Goal: Task Accomplishment & Management: Use online tool/utility

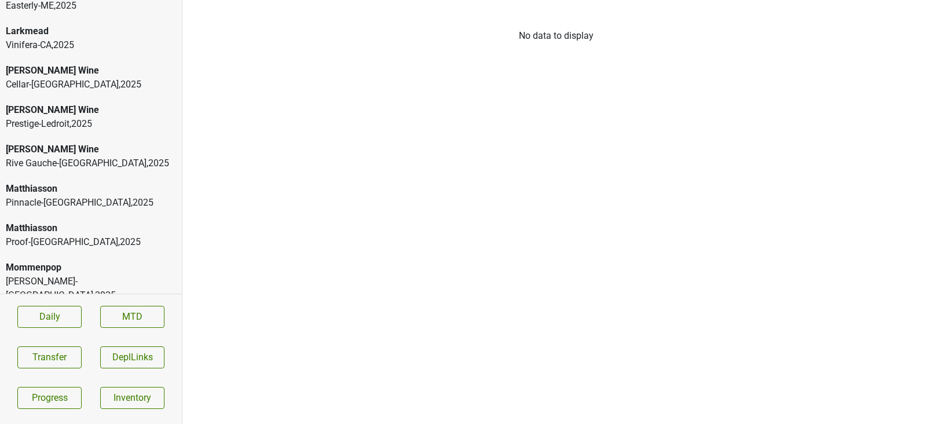
scroll to position [1045, 0]
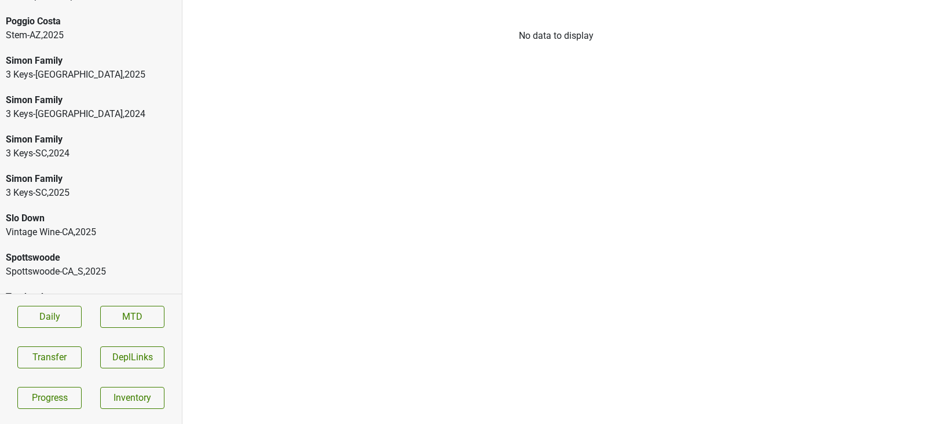
click at [67, 172] on div "Simon Family" at bounding box center [91, 179] width 170 height 14
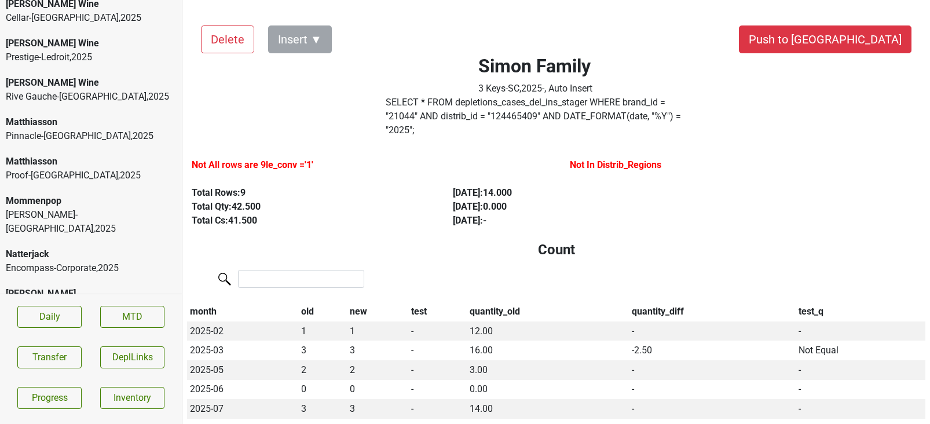
scroll to position [702, 0]
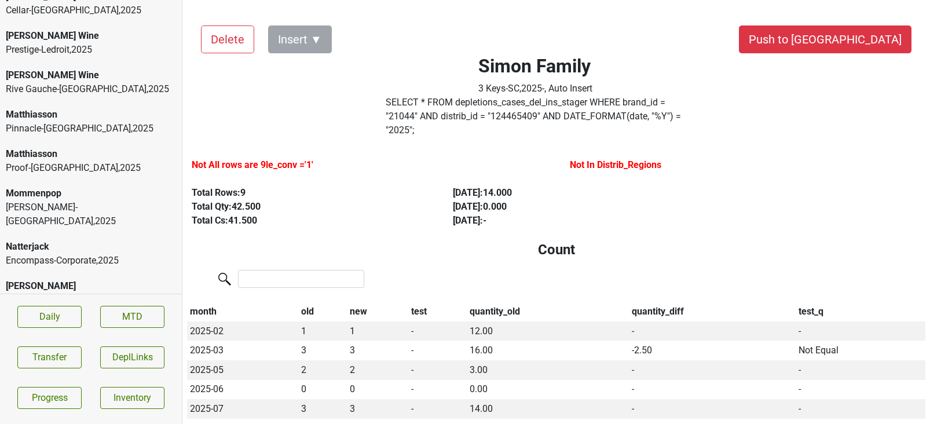
click at [116, 254] on div "Encompass-Corporate , 2025" at bounding box center [91, 261] width 170 height 14
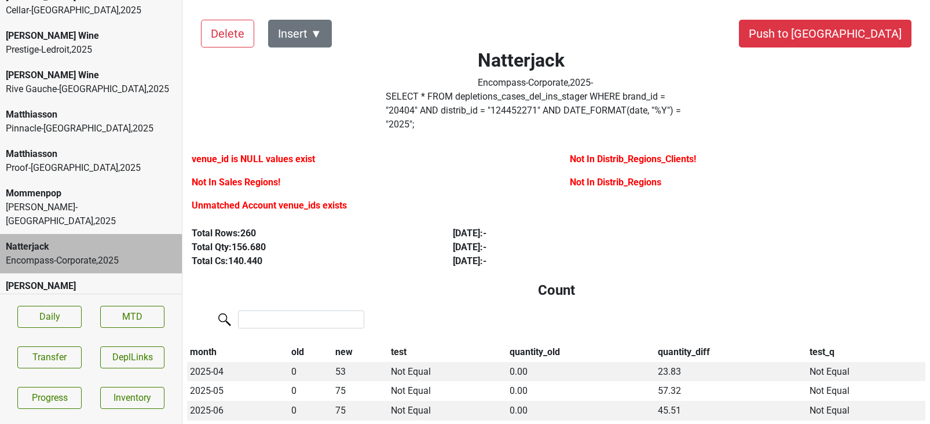
scroll to position [0, 0]
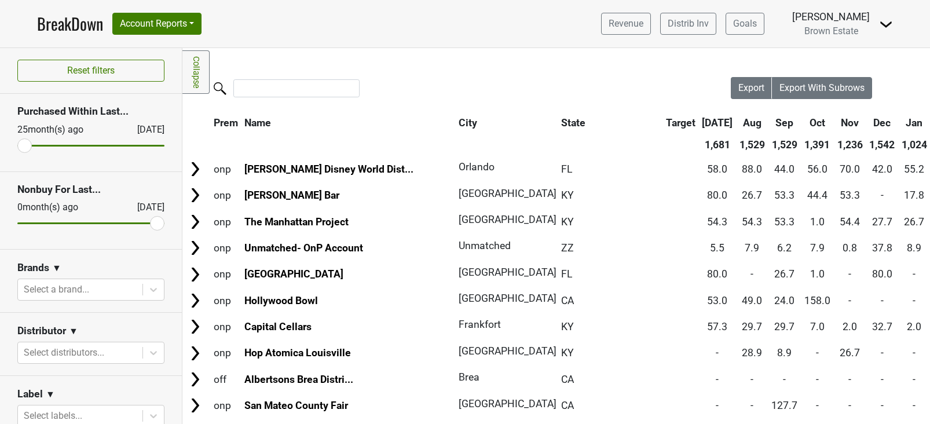
click at [888, 24] on img at bounding box center [886, 24] width 14 height 14
click at [816, 88] on link "Logout" at bounding box center [846, 84] width 91 height 19
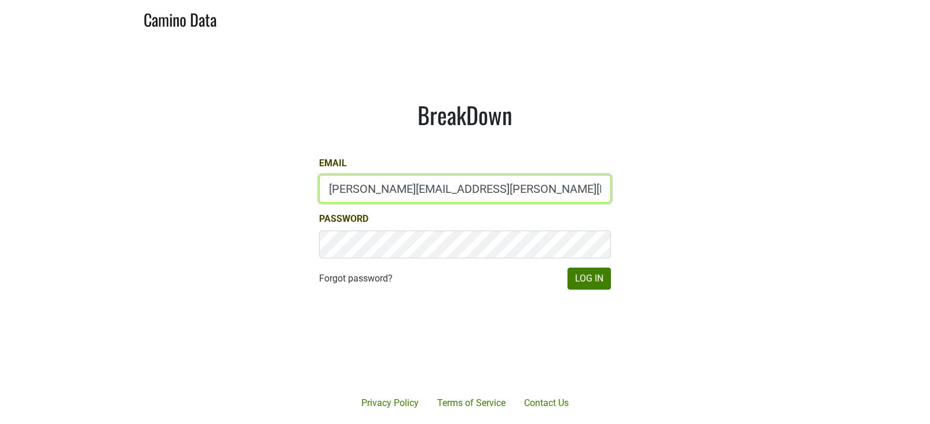
click at [369, 180] on input "paul.trione@lithology.wine" at bounding box center [465, 189] width 292 height 28
type input "gs@natterjack.com"
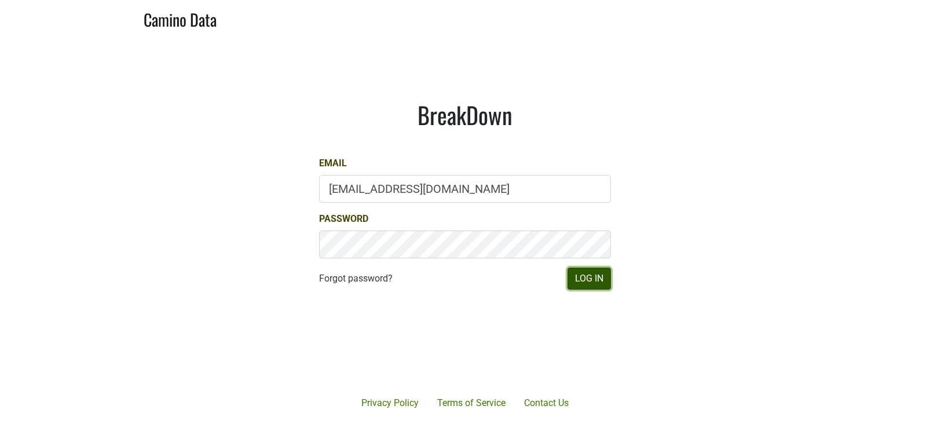
click at [568, 275] on button "Log In" at bounding box center [588, 279] width 43 height 22
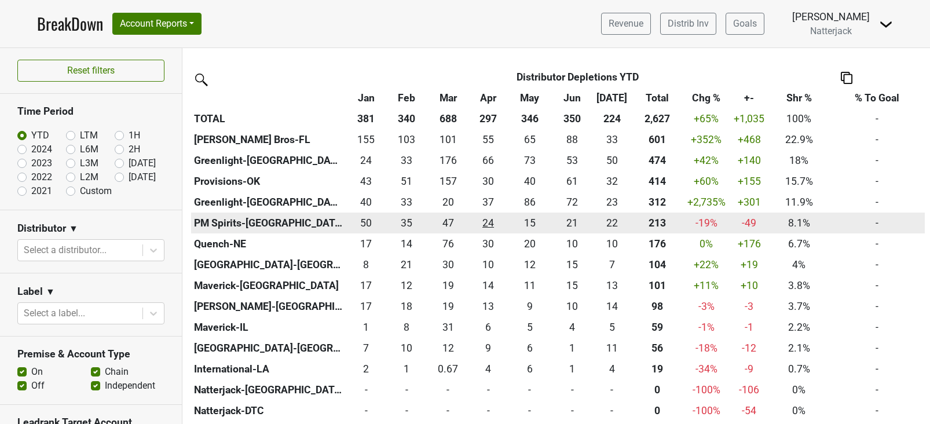
scroll to position [152, 0]
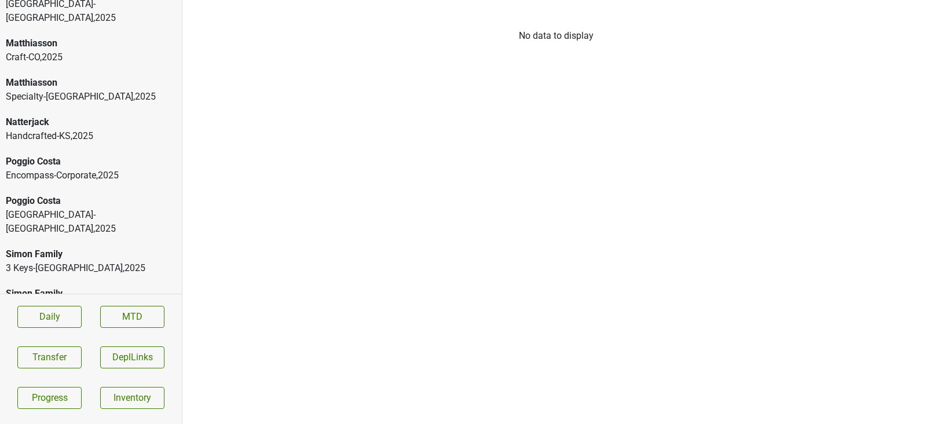
scroll to position [360, 0]
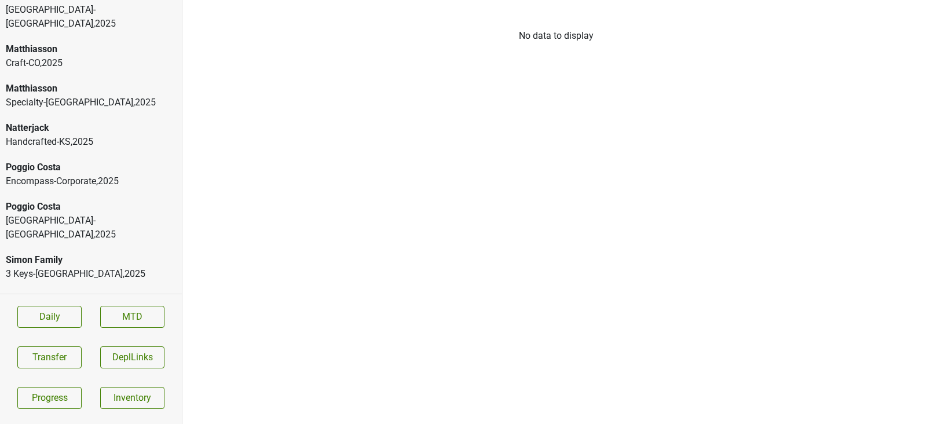
click at [77, 135] on div "Handcrafted-KS , 2025" at bounding box center [91, 142] width 170 height 14
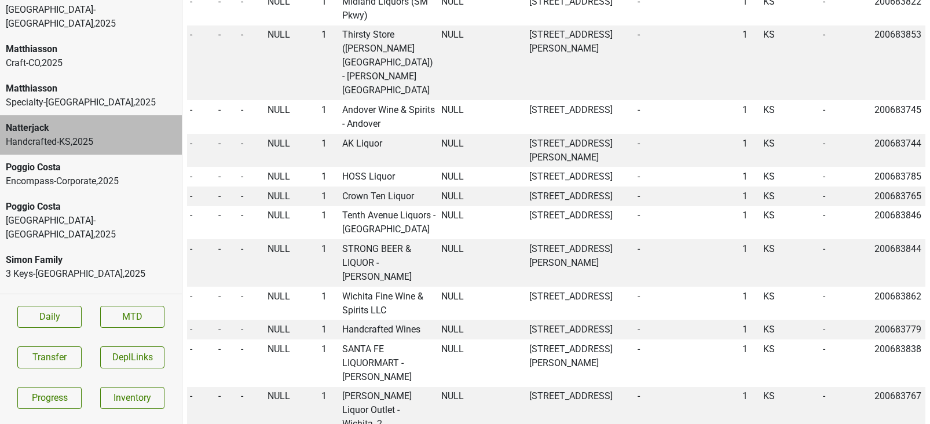
scroll to position [1141, 0]
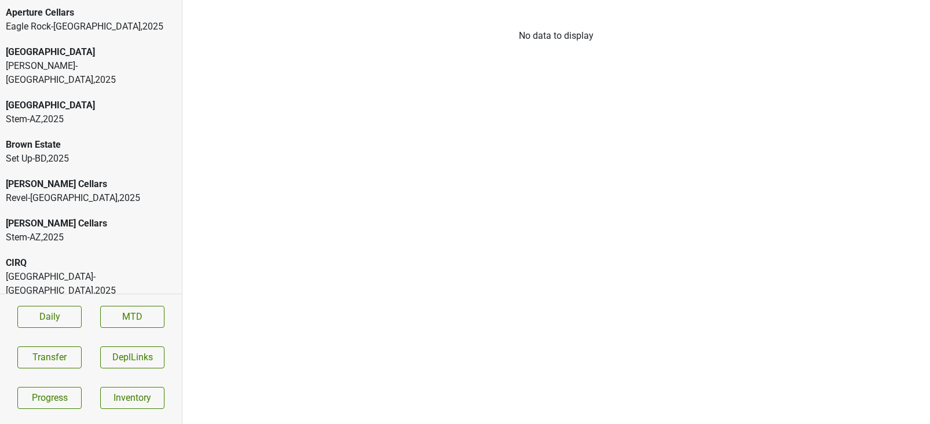
scroll to position [612, 0]
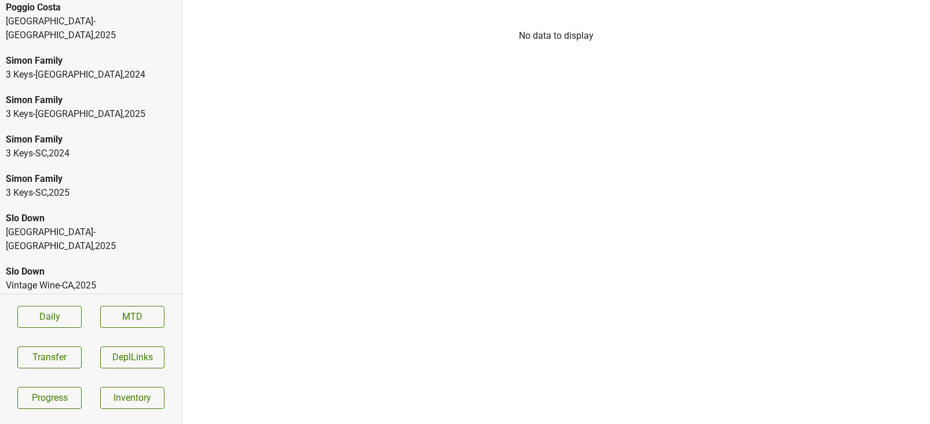
click at [65, 172] on div "Simon Family" at bounding box center [91, 179] width 170 height 14
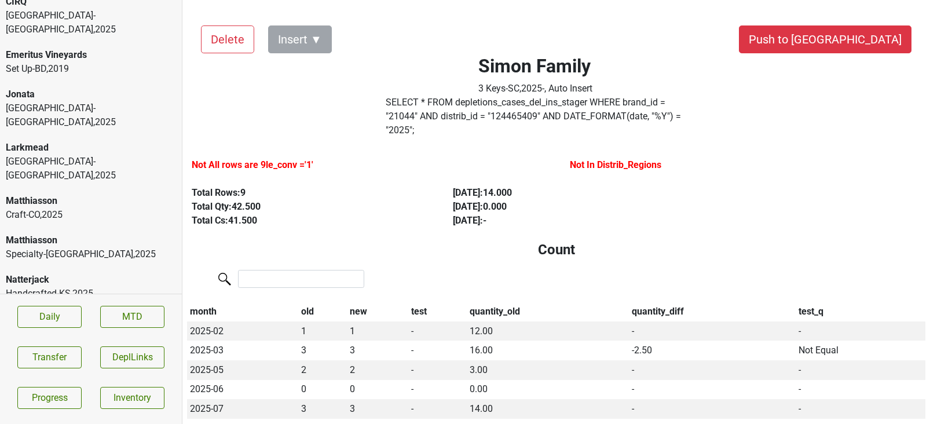
scroll to position [0, 0]
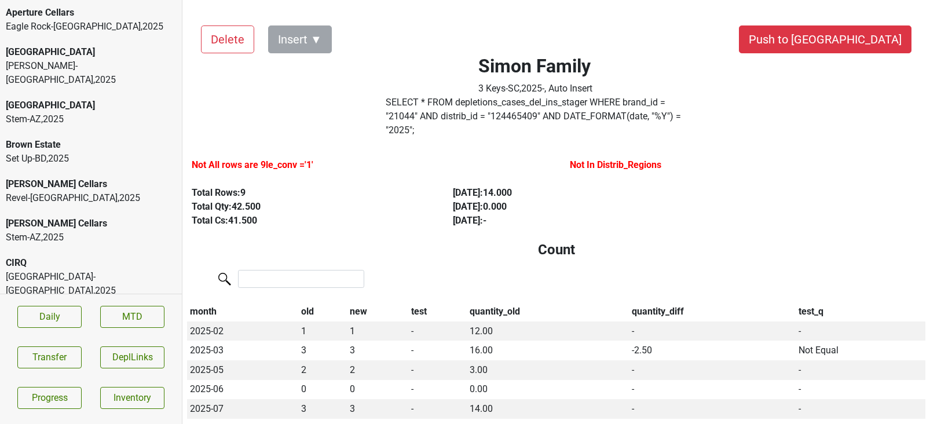
click at [61, 20] on div "Eagle Rock-[GEOGRAPHIC_DATA] , 2025" at bounding box center [91, 27] width 170 height 14
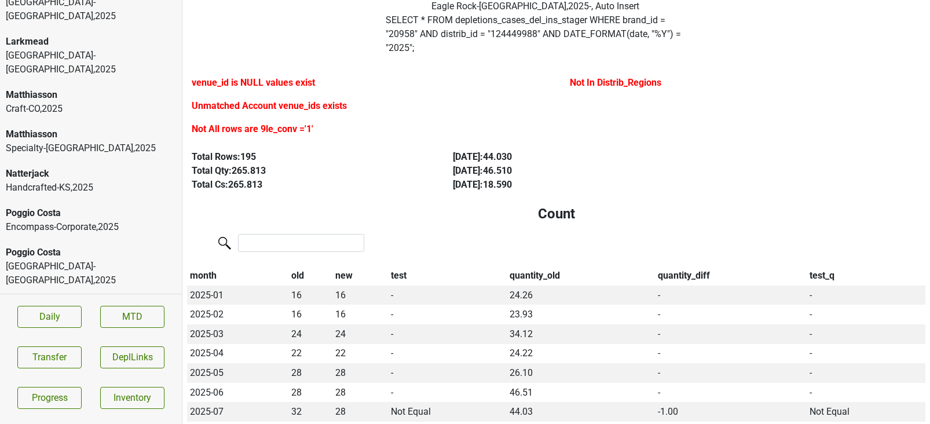
scroll to position [368, 0]
click at [109, 206] on div "Poggio Costa" at bounding box center [91, 213] width 170 height 14
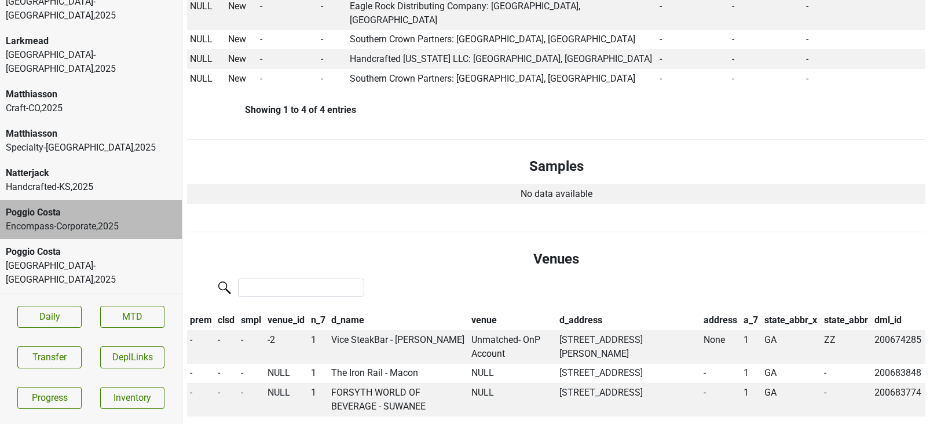
scroll to position [0, 0]
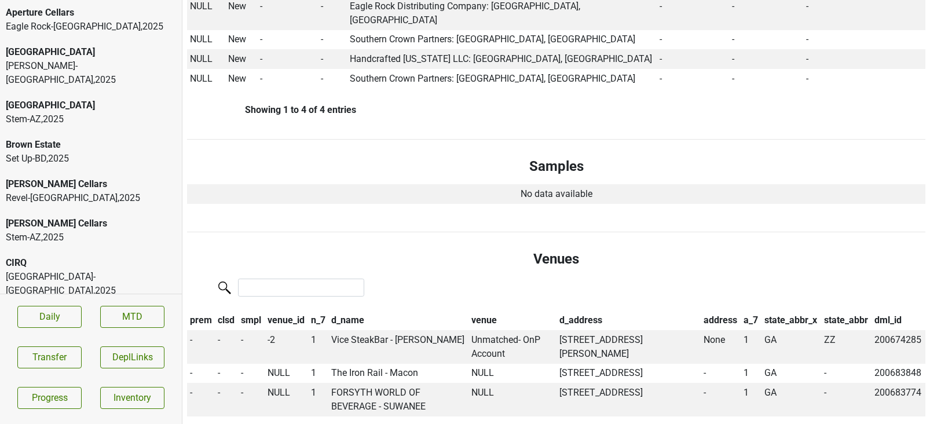
click at [97, 30] on div "Eagle Rock-[GEOGRAPHIC_DATA] , 2025" at bounding box center [91, 27] width 170 height 14
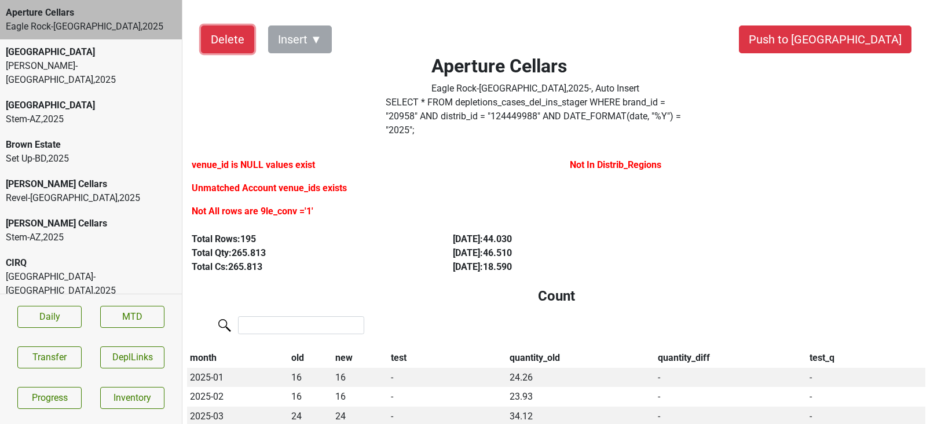
click at [221, 43] on button "Delete" at bounding box center [227, 39] width 53 height 28
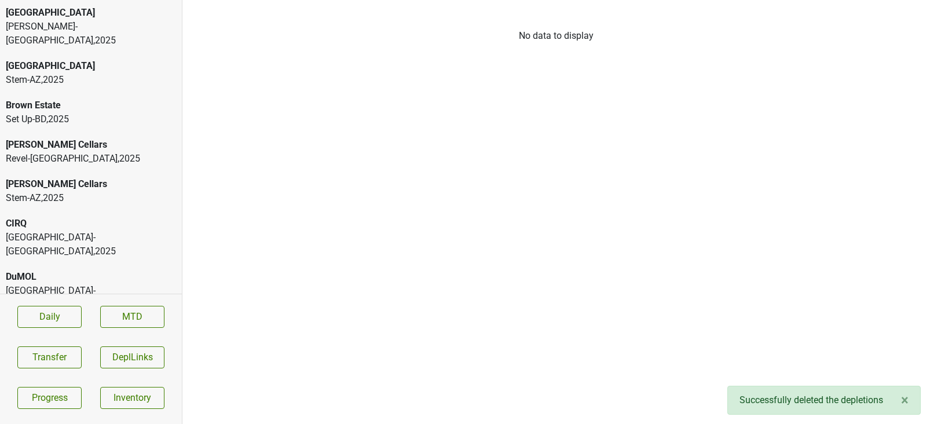
click at [104, 59] on div "[GEOGRAPHIC_DATA]" at bounding box center [91, 66] width 170 height 14
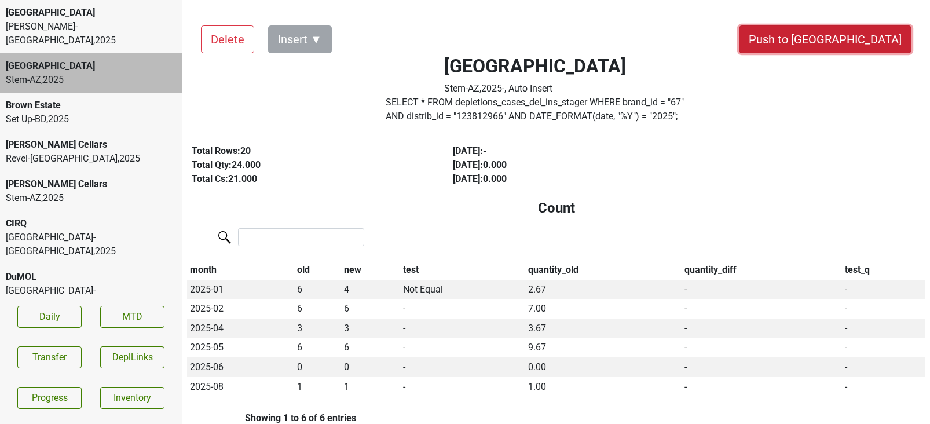
click at [858, 42] on button "Push to [GEOGRAPHIC_DATA]" at bounding box center [825, 39] width 173 height 28
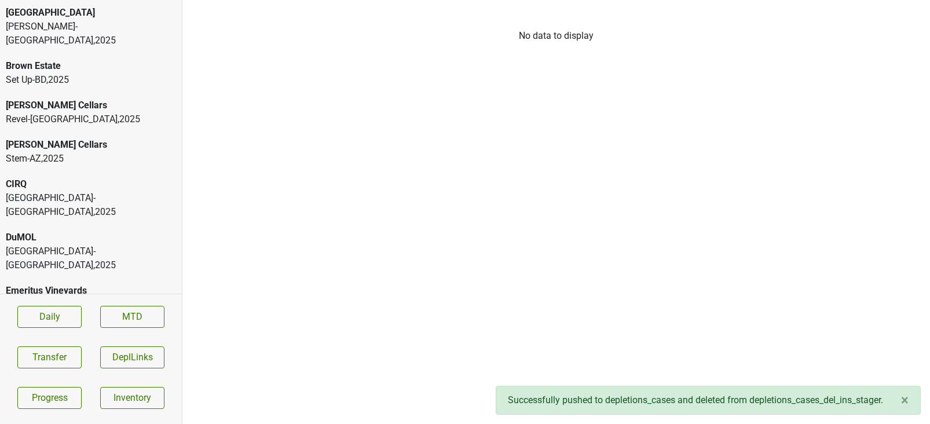
click at [55, 73] on div "Set Up-BD , 2025" at bounding box center [91, 80] width 170 height 14
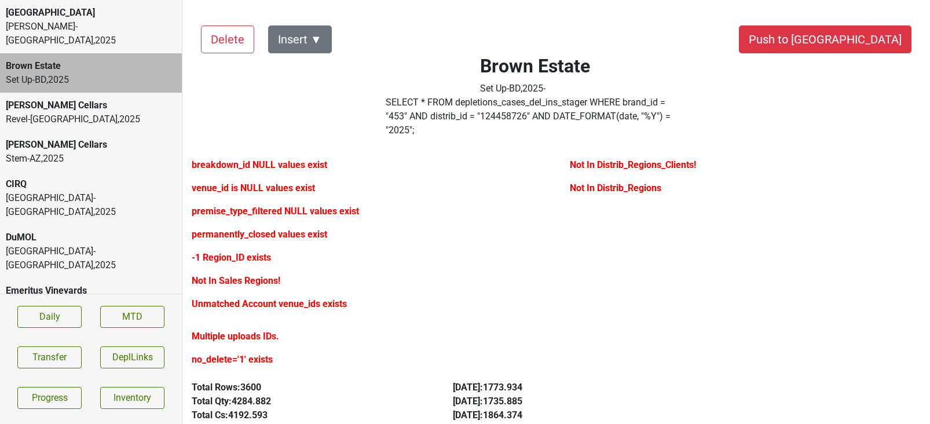
click at [89, 152] on div "Stem-AZ , 2025" at bounding box center [91, 159] width 170 height 14
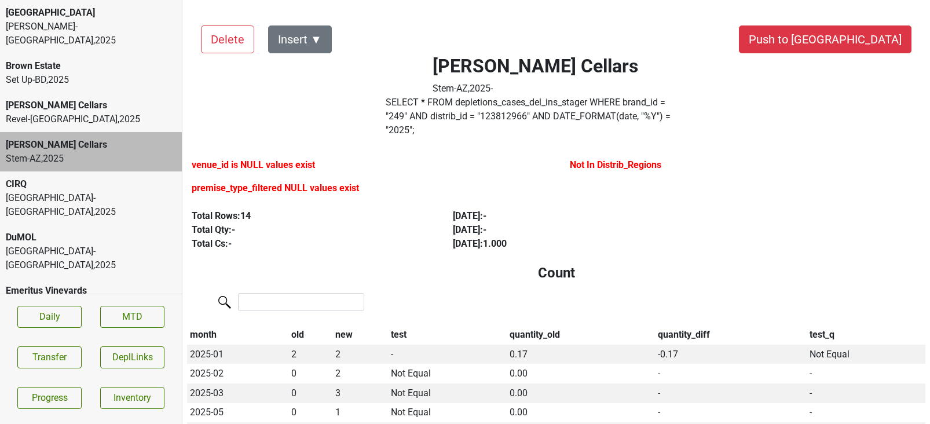
click at [80, 177] on div "CIRQ" at bounding box center [91, 184] width 170 height 14
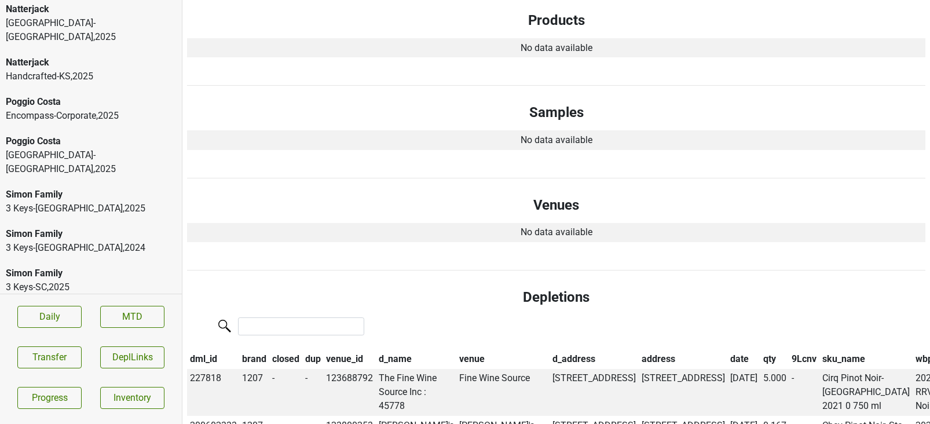
scroll to position [612, 0]
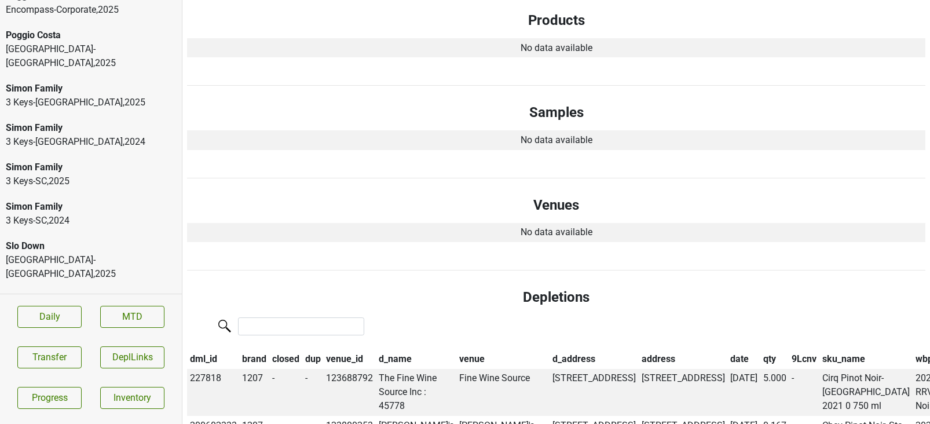
click at [71, 306] on div "Vintage Wine-CA , 2025" at bounding box center [91, 313] width 170 height 14
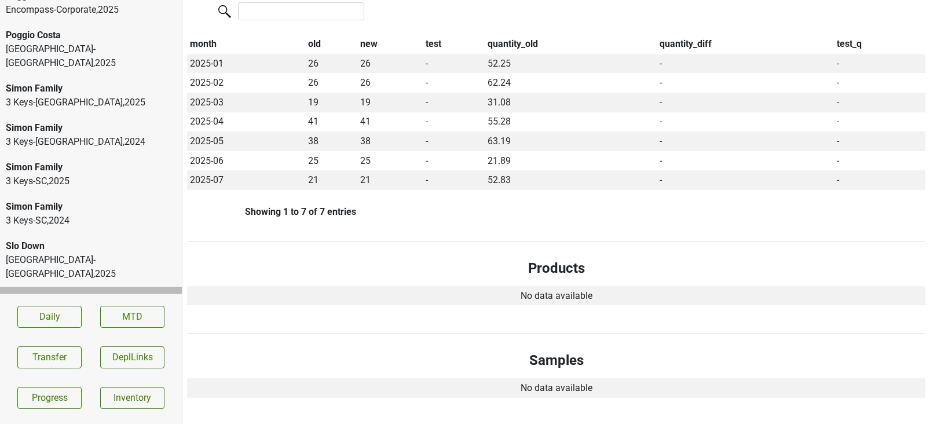
scroll to position [0, 0]
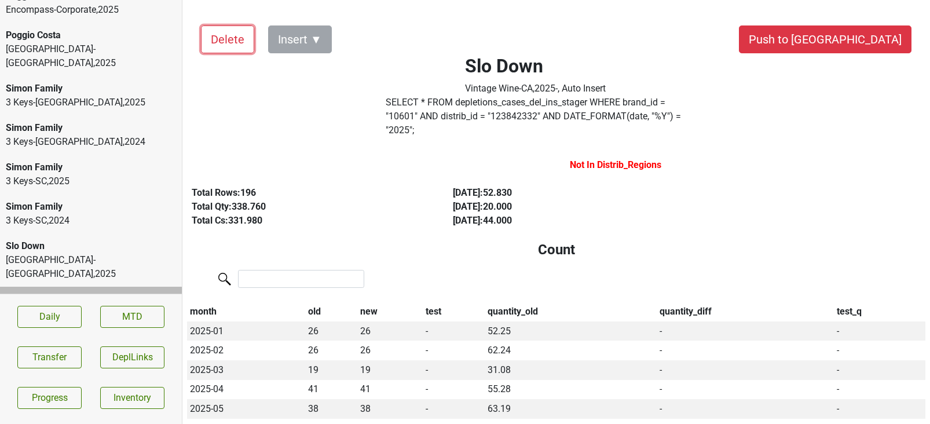
drag, startPoint x: 224, startPoint y: 46, endPoint x: 222, endPoint y: 90, distance: 44.6
click at [229, 42] on button "Delete" at bounding box center [227, 39] width 53 height 28
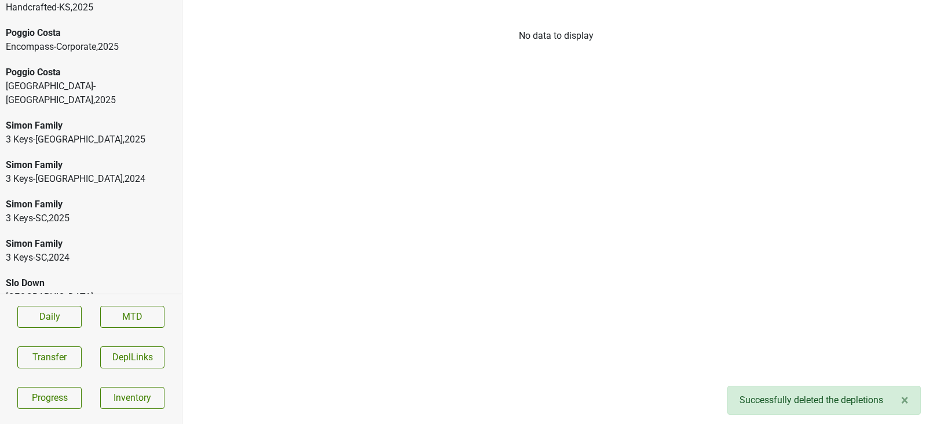
scroll to position [573, 0]
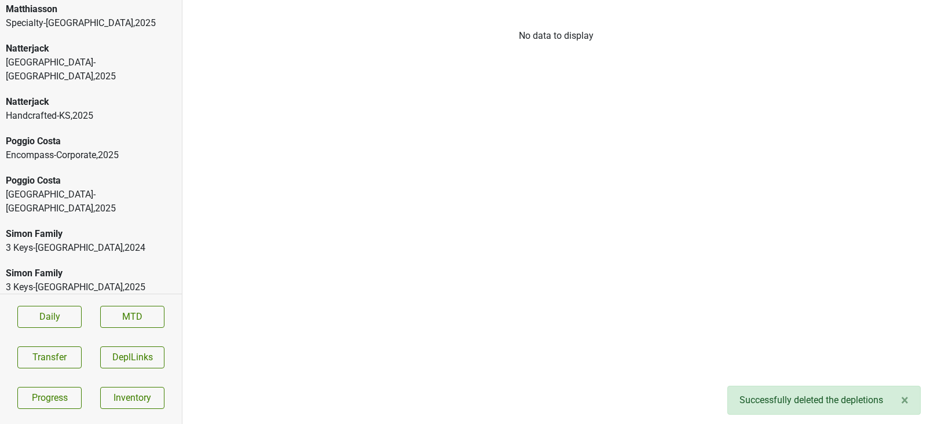
click at [113, 241] on div "3 Keys-[GEOGRAPHIC_DATA] , 2024" at bounding box center [91, 248] width 170 height 14
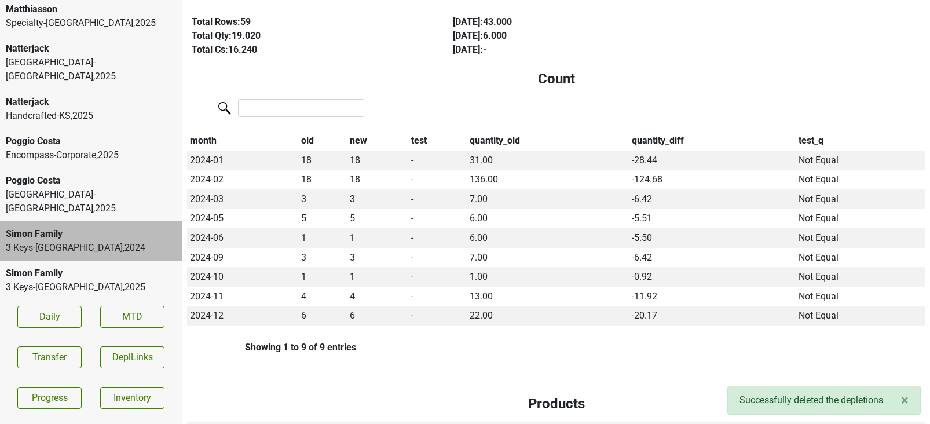
scroll to position [195, 0]
click at [144, 280] on div "3 Keys-[GEOGRAPHIC_DATA] , 2025" at bounding box center [91, 287] width 170 height 14
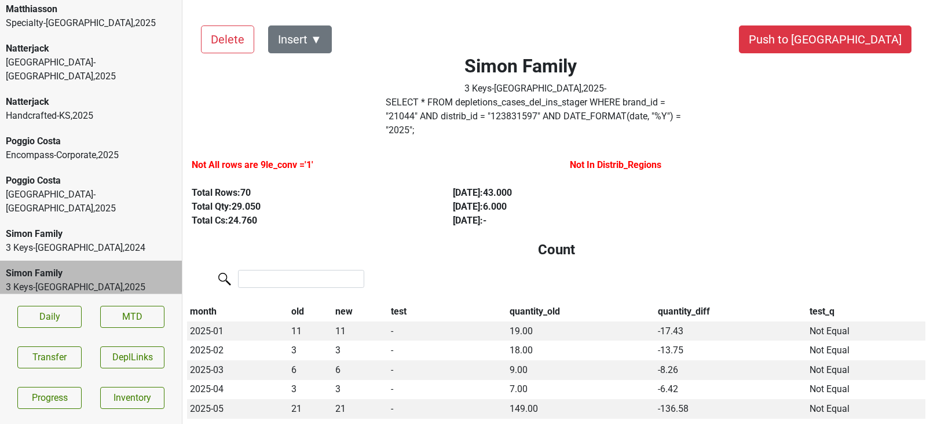
click at [136, 320] on div "3 Keys-[GEOGRAPHIC_DATA] , 2024" at bounding box center [91, 327] width 170 height 14
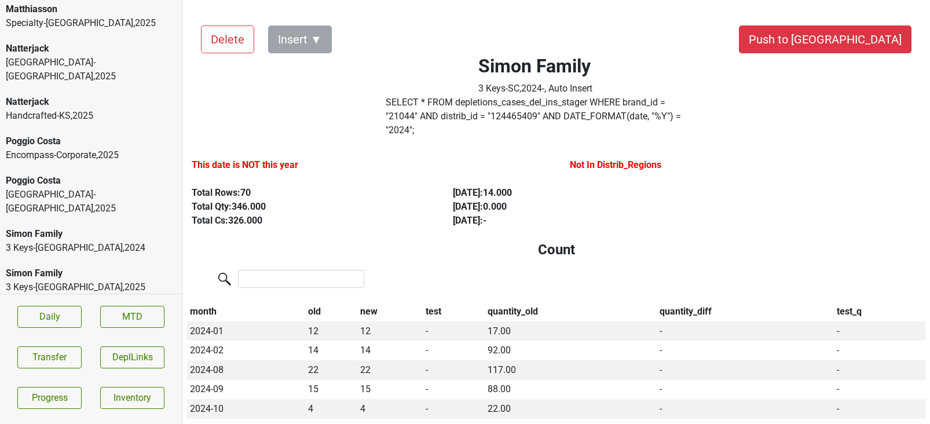
click at [131, 345] on div "Simon Family" at bounding box center [91, 352] width 170 height 14
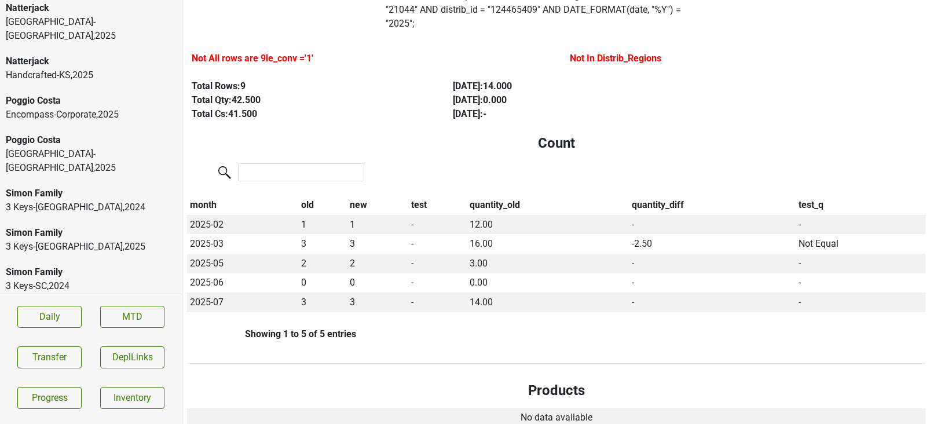
scroll to position [651, 0]
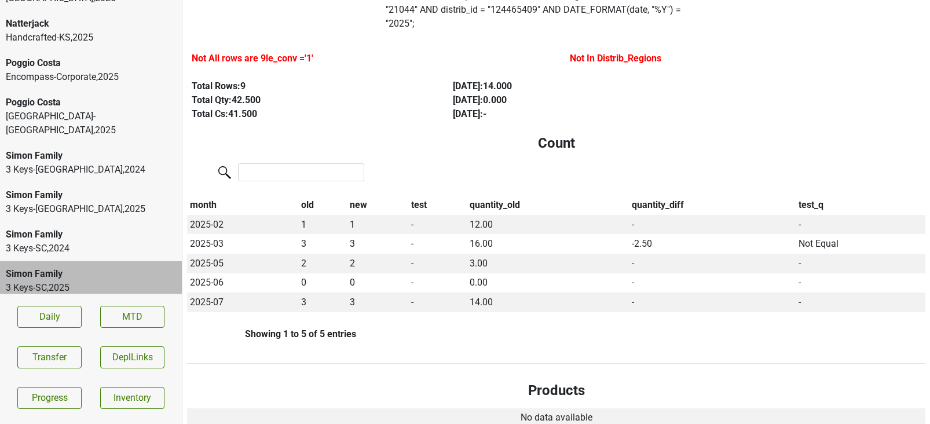
click at [95, 413] on div "Revel-[GEOGRAPHIC_DATA] , 2025" at bounding box center [91, 420] width 170 height 14
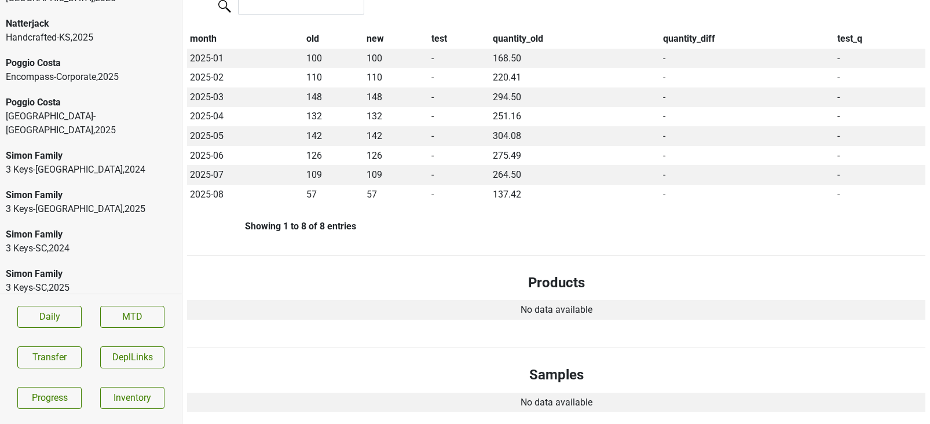
scroll to position [0, 0]
